Goal: Check status: Check status

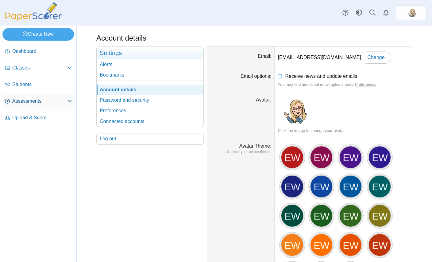
click at [31, 101] on span "Assessments" at bounding box center [39, 101] width 55 height 7
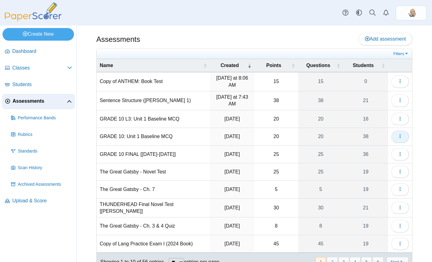
click at [404, 137] on button "button" at bounding box center [401, 136] width 18 height 12
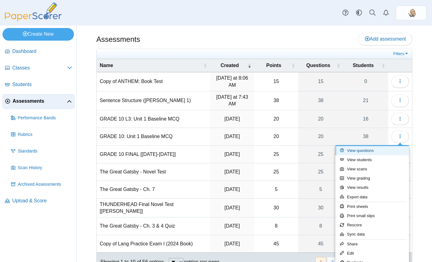
click at [369, 152] on link "View questions" at bounding box center [373, 150] width 74 height 9
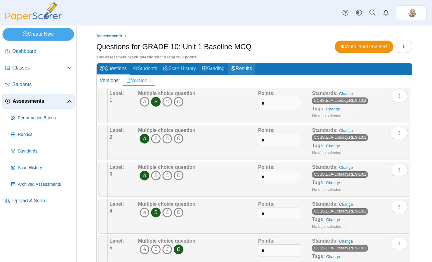
click at [249, 66] on link "Results" at bounding box center [241, 68] width 27 height 11
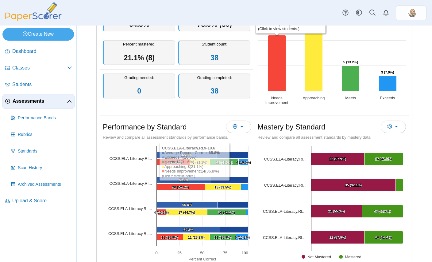
scroll to position [68, 0]
